Goal: Check status: Check status

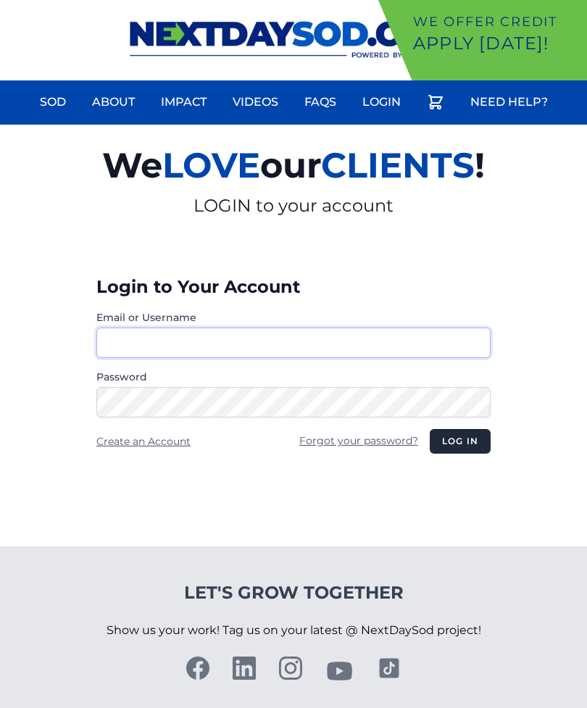
type input "**********"
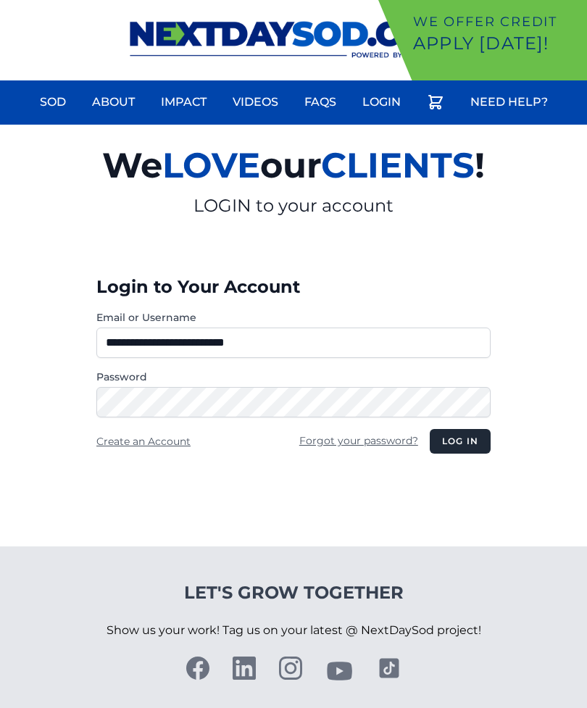
click at [459, 441] on button "Log in" at bounding box center [460, 441] width 61 height 25
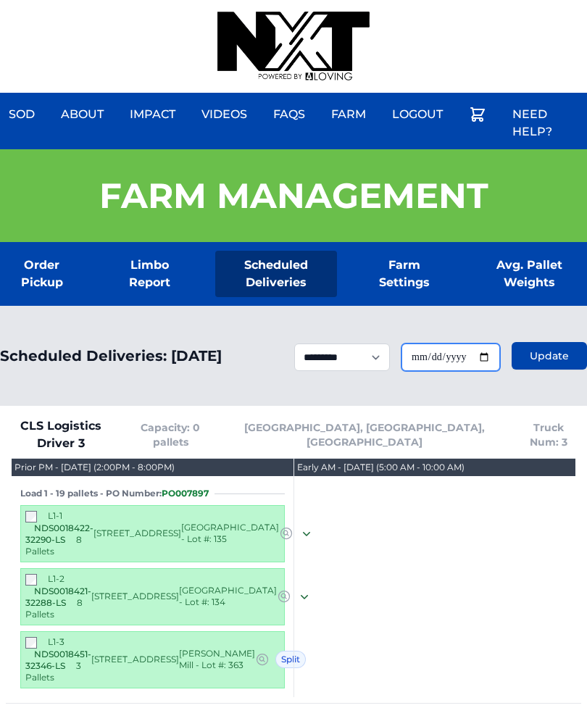
click at [477, 366] on input "**********" at bounding box center [450, 357] width 99 height 28
type input "**********"
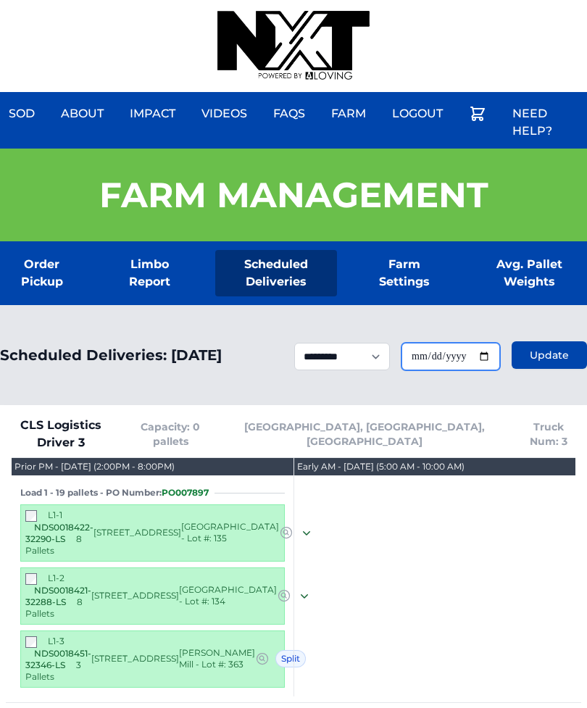
click at [550, 359] on span "Update" at bounding box center [549, 355] width 39 height 14
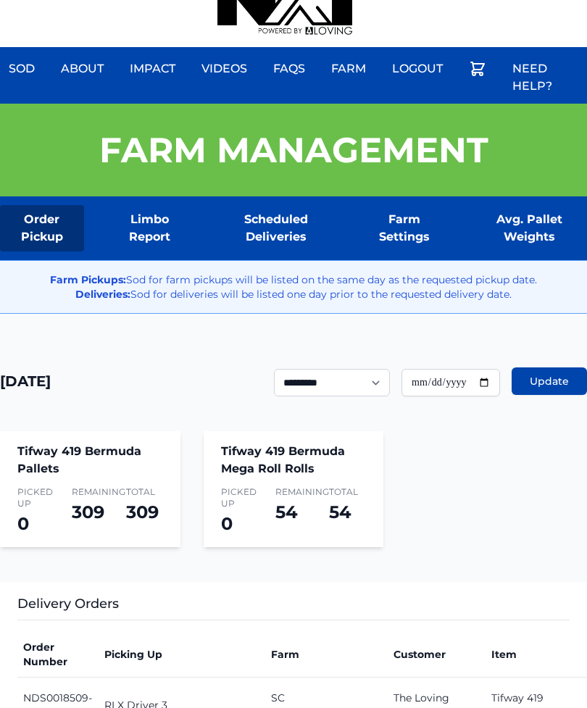
scroll to position [44, 0]
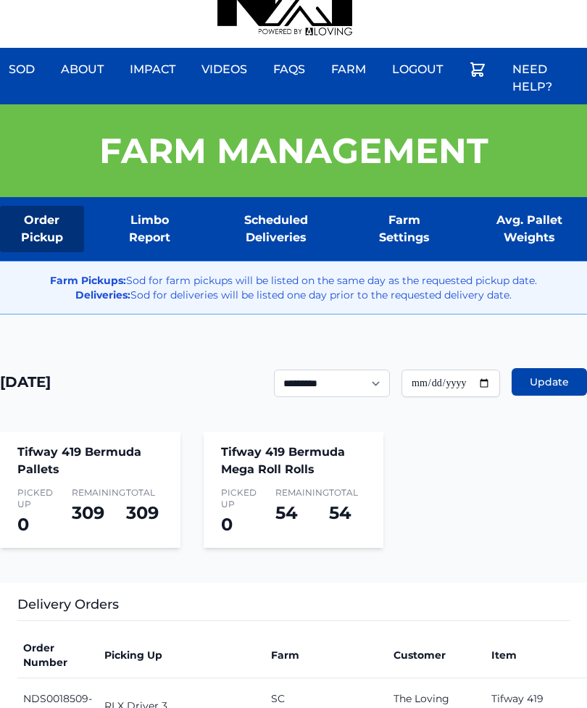
click at [515, 0] on div "Sod About Impact Videos FAQs Need Help? Farm My Account Logout" at bounding box center [293, 2] width 587 height 93
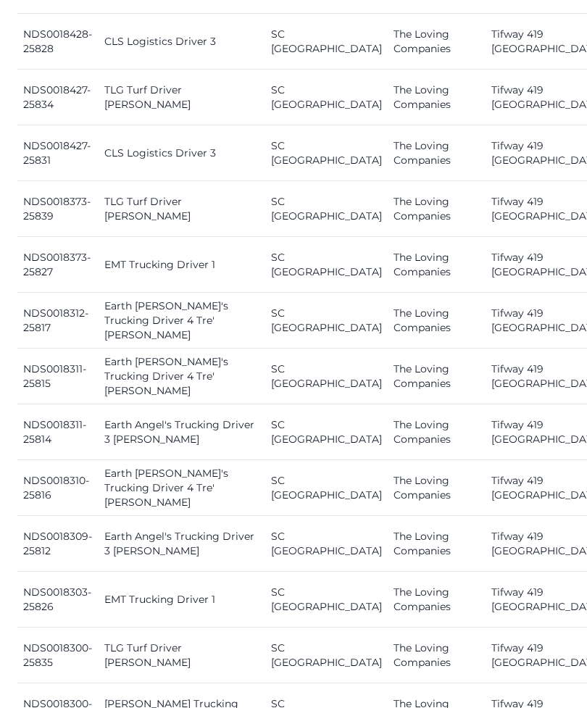
scroll to position [2067, 0]
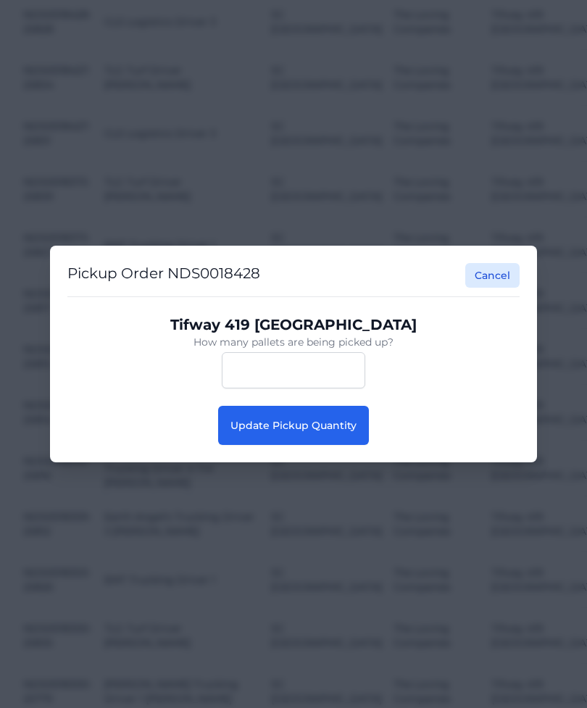
click at [303, 439] on button "Update Pickup Quantity" at bounding box center [293, 425] width 151 height 39
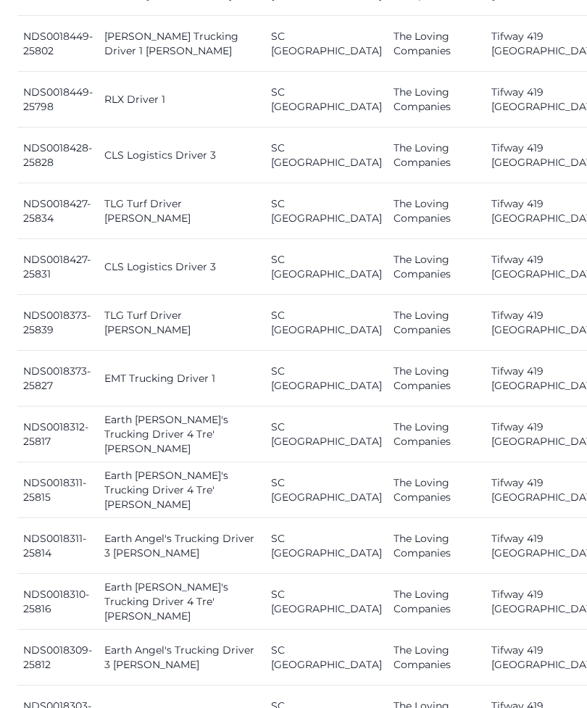
scroll to position [2048, 0]
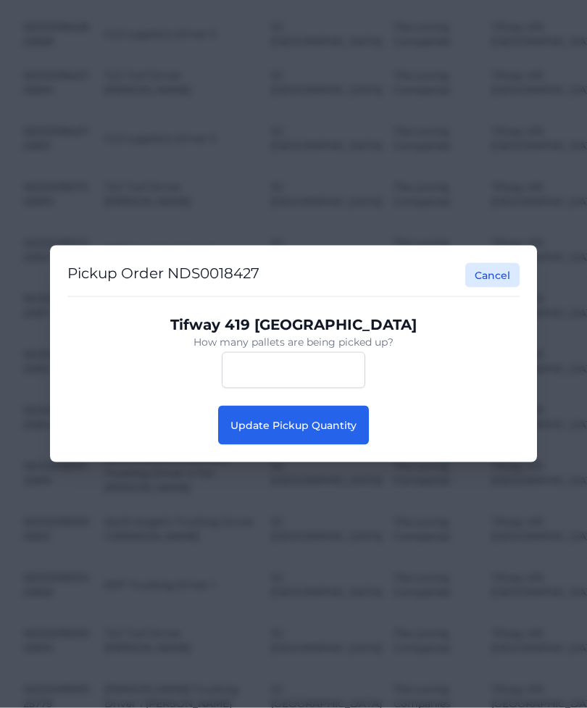
scroll to position [2048, 0]
click at [287, 432] on span "Update Pickup Quantity" at bounding box center [293, 425] width 126 height 13
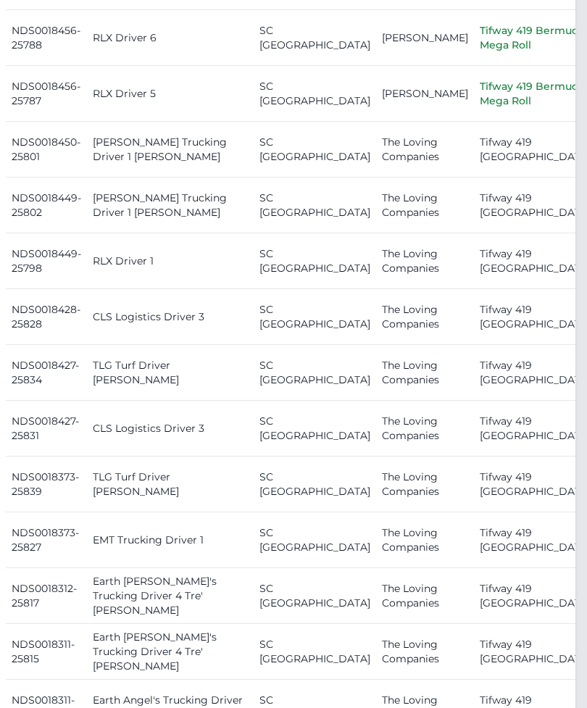
scroll to position [1773, 7]
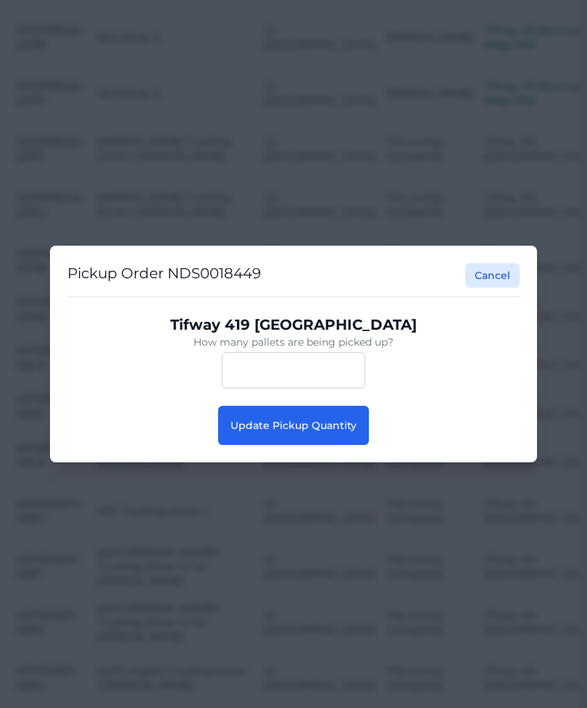
click at [334, 432] on span "Update Pickup Quantity" at bounding box center [293, 425] width 126 height 13
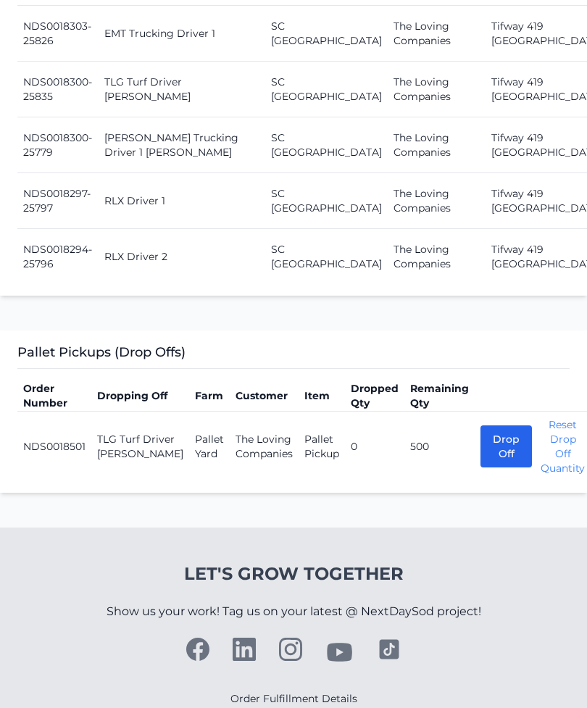
scroll to position [2603, 0]
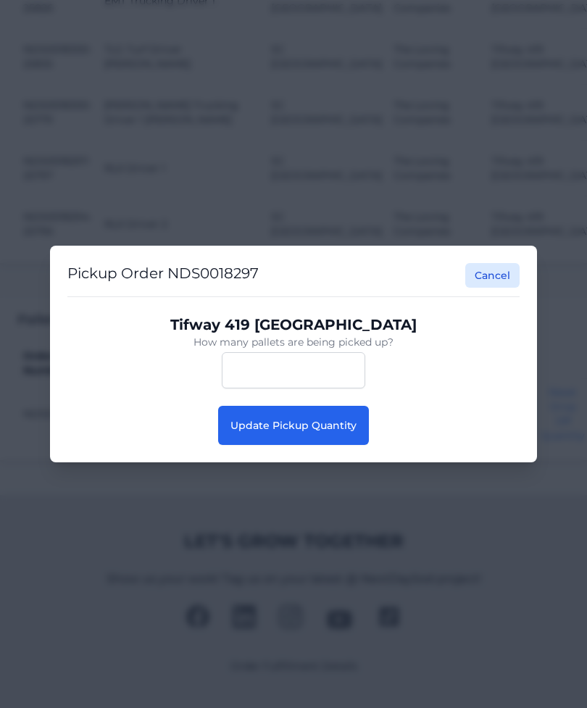
click at [319, 454] on div "Pickup Order NDS0018297 Cancel Tifway 419 Bermuda How many pallets are being pi…" at bounding box center [293, 354] width 487 height 217
click at [290, 424] on span "Update Pickup Quantity" at bounding box center [293, 425] width 126 height 13
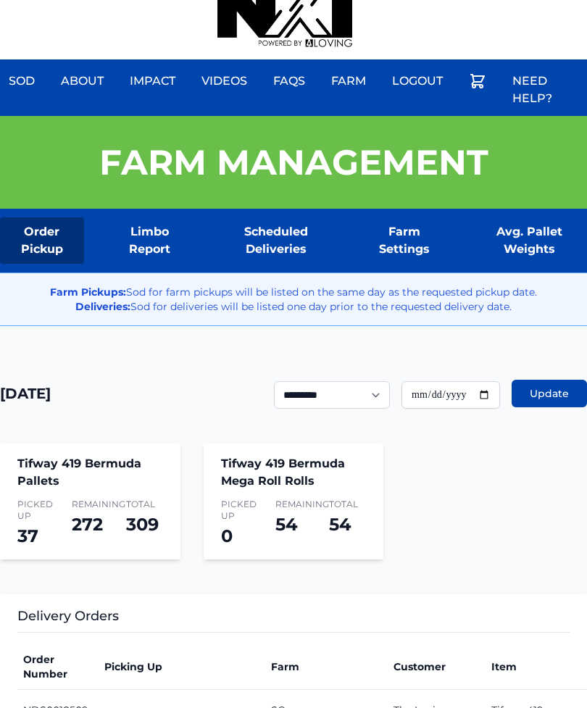
scroll to position [7, 0]
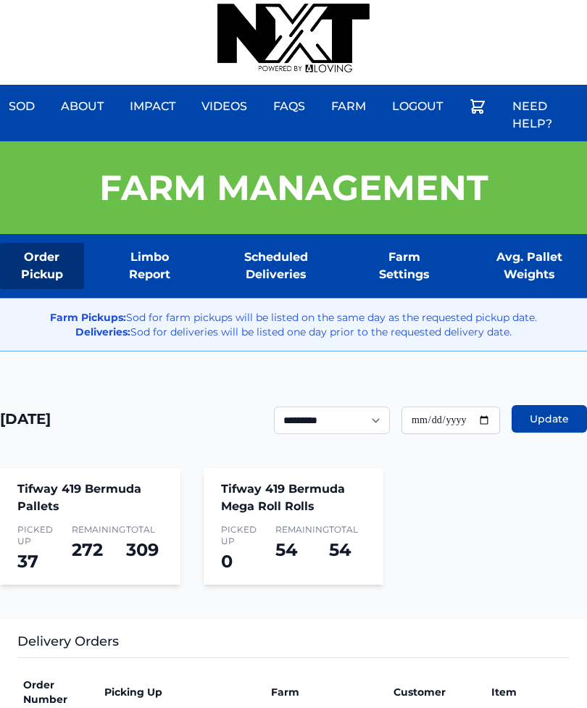
click at [396, 9] on div "Sod About Impact Videos FAQs Need Help? Farm My Account Logout" at bounding box center [293, 39] width 587 height 93
